Goal: Obtain resource: Download file/media

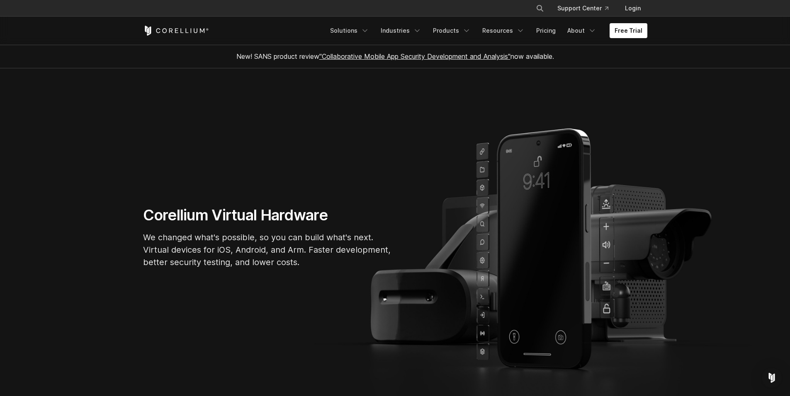
click at [389, 175] on section "Corellium Virtual Hardware We changed what's possible, so you can build what's …" at bounding box center [395, 240] width 790 height 345
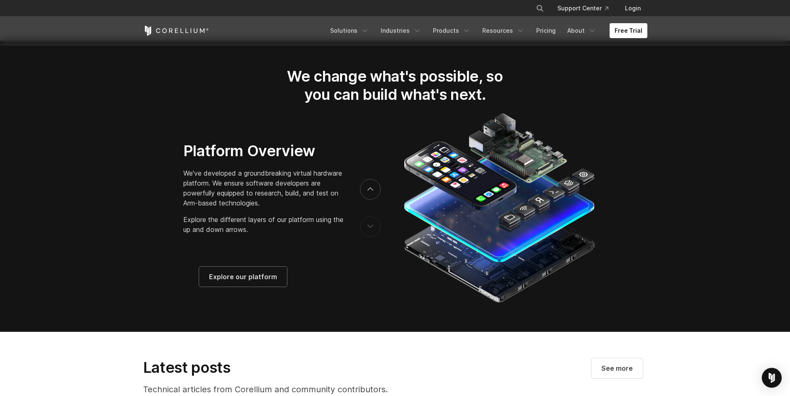
scroll to position [1327, 0]
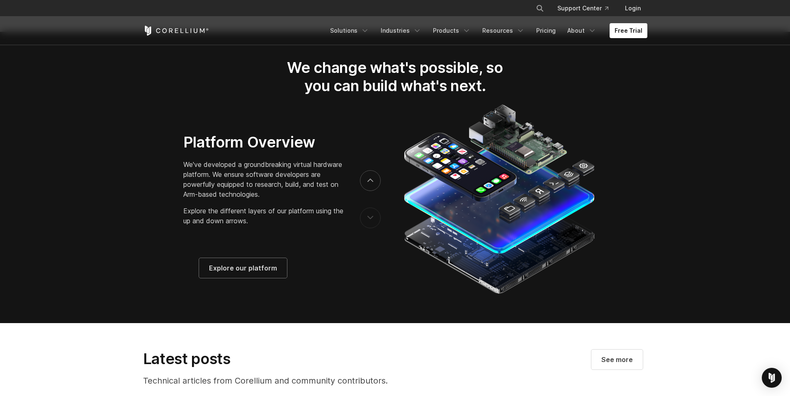
click at [412, 94] on h2 "We change what's possible, so you can build what's next." at bounding box center [395, 76] width 244 height 37
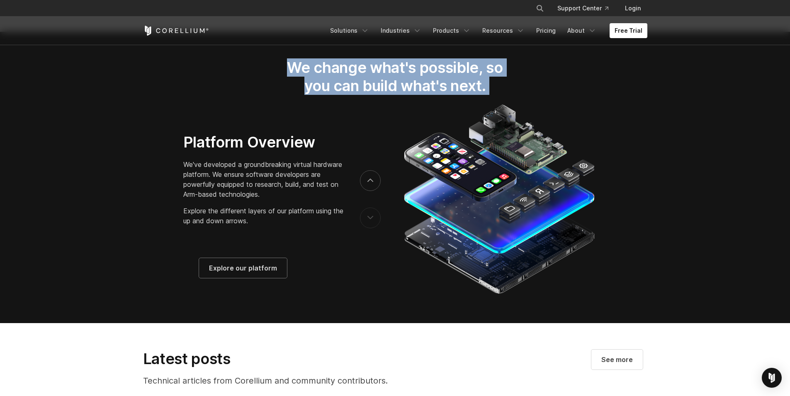
click at [412, 94] on h2 "We change what's possible, so you can build what's next." at bounding box center [395, 76] width 244 height 37
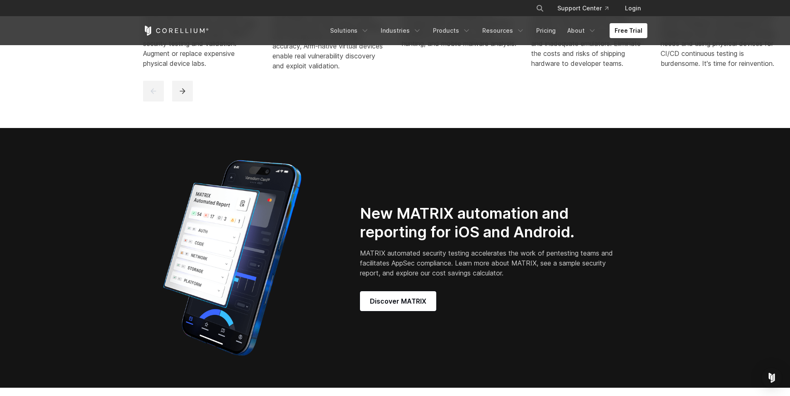
scroll to position [0, 0]
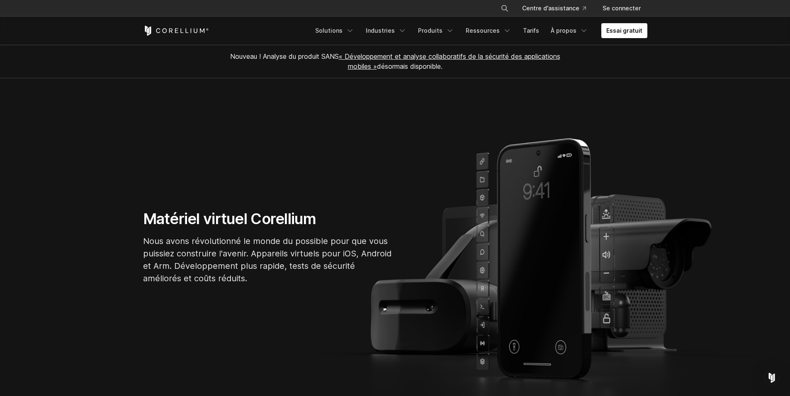
click at [248, 239] on font "Nous avons révolutionné le monde du possible pour que vous puissiez construire …" at bounding box center [267, 259] width 248 height 47
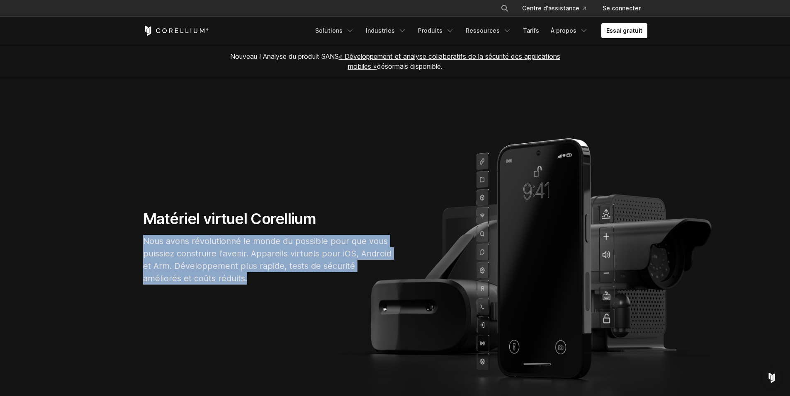
click at [248, 239] on font "Nous avons révolutionné le monde du possible pour que vous puissiez construire …" at bounding box center [267, 259] width 248 height 47
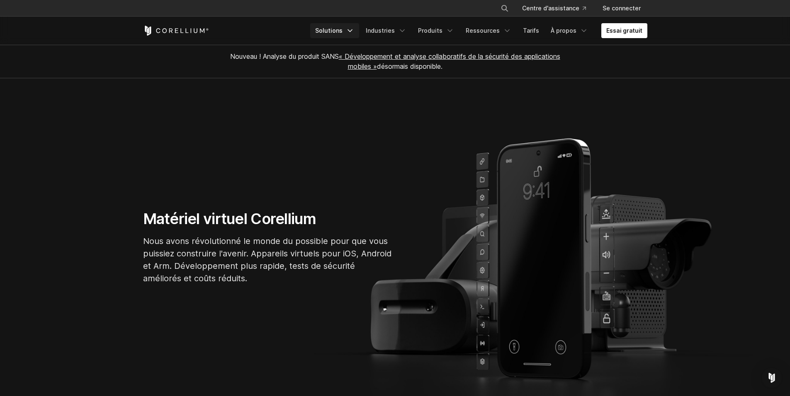
click at [354, 34] on icon "Menu de navigation" at bounding box center [350, 31] width 8 height 8
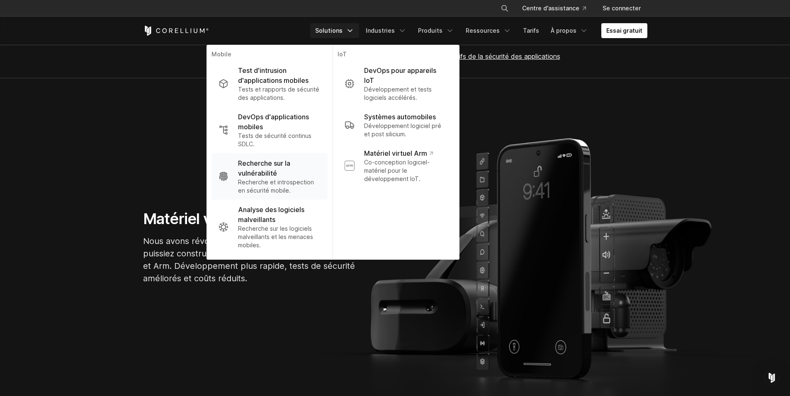
click at [294, 172] on font "Recherche sur la vulnérabilité" at bounding box center [279, 168] width 82 height 20
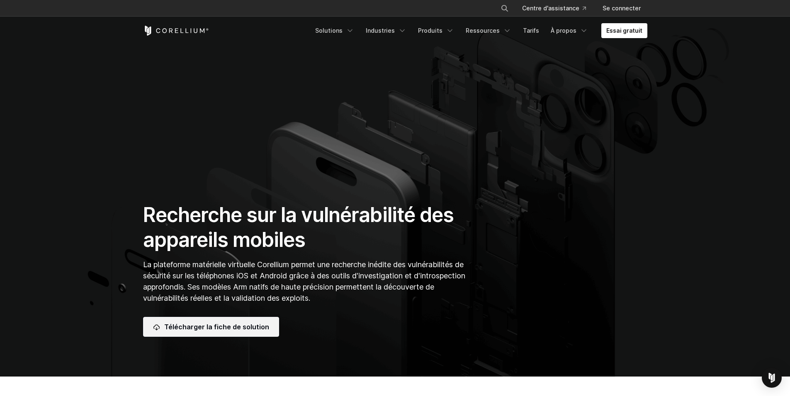
click at [236, 335] on link "Télécharger la fiche de solution" at bounding box center [211, 327] width 136 height 20
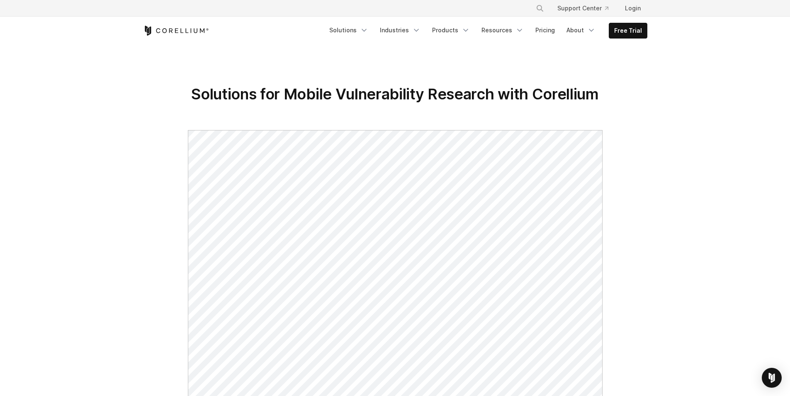
click at [476, 68] on section "Solutions for Mobile Vulnerability Research with Corellium" at bounding box center [395, 378] width 790 height 667
